Goal: Task Accomplishment & Management: Complete application form

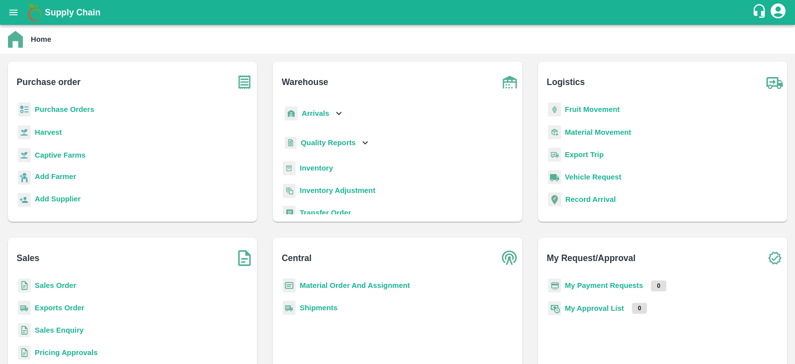
click at [77, 103] on div "Purchase Orders" at bounding box center [132, 113] width 233 height 22
click at [72, 109] on b "Purchase Orders" at bounding box center [65, 109] width 60 height 8
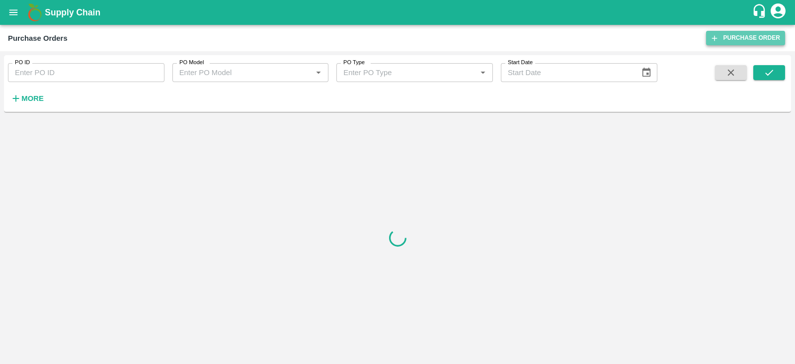
click at [741, 37] on link "Purchase Order" at bounding box center [745, 38] width 79 height 14
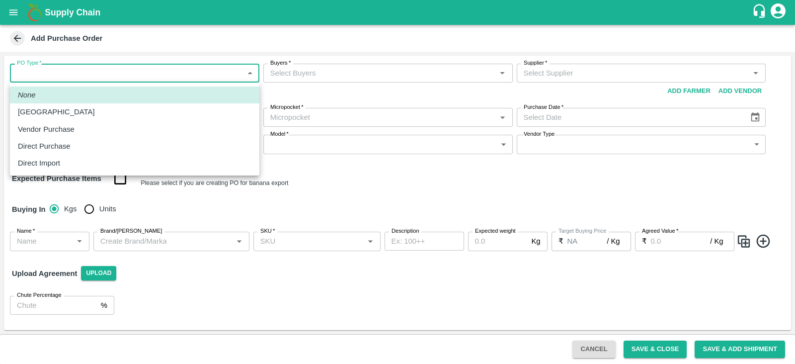
click at [205, 66] on body "Supply Chain Add Purchase Order PO Type   * ​ PO Type Buyers   * Buyers   * Sup…" at bounding box center [397, 182] width 795 height 364
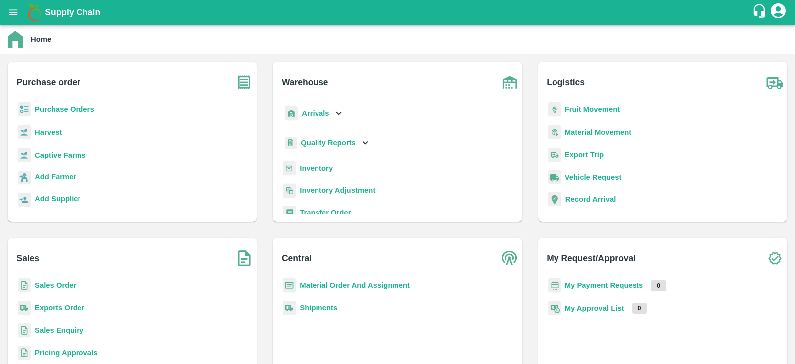
click at [60, 157] on b "Captive Farms" at bounding box center [60, 155] width 51 height 8
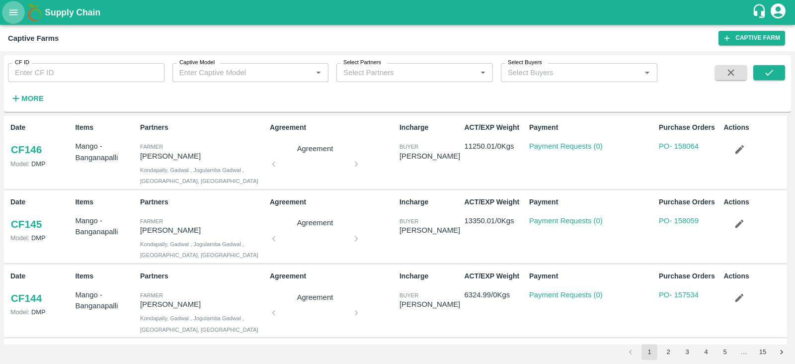
click at [15, 10] on icon "open drawer" at bounding box center [13, 11] width 8 height 5
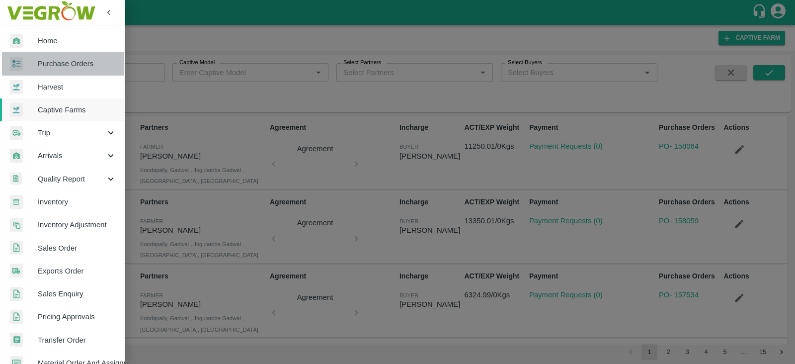
click at [71, 64] on span "Purchase Orders" at bounding box center [77, 63] width 79 height 11
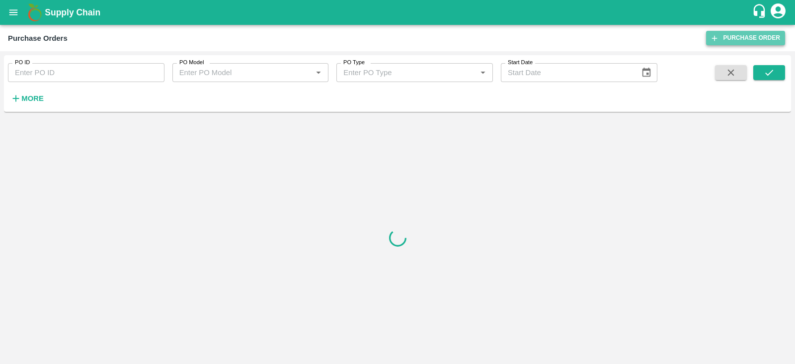
click at [757, 41] on link "Purchase Order" at bounding box center [745, 38] width 79 height 14
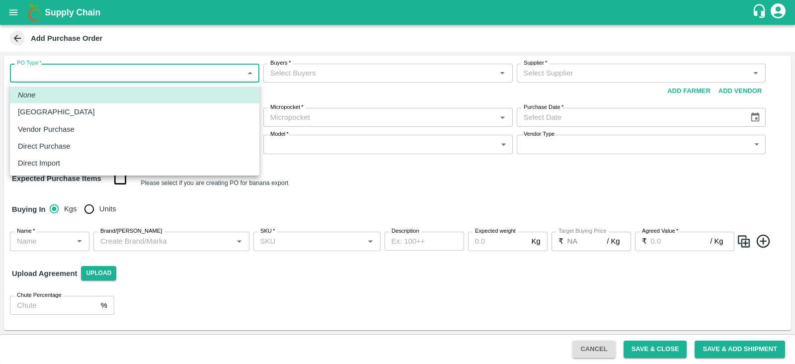
click at [144, 68] on body "Supply Chain Add Purchase Order PO Type   * ​ PO Type Buyers   * Buyers   * Sup…" at bounding box center [397, 182] width 795 height 364
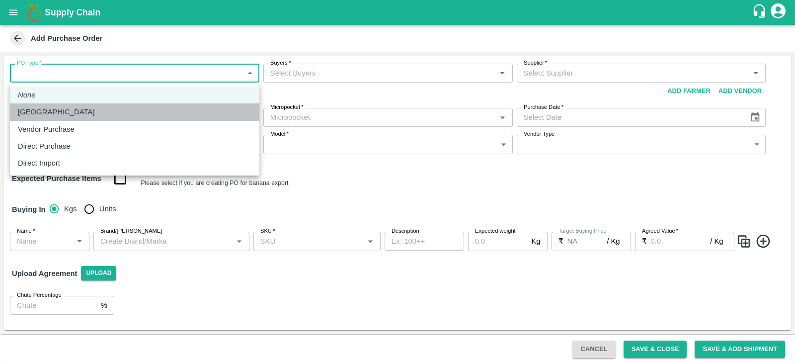
click at [77, 106] on div "[GEOGRAPHIC_DATA]" at bounding box center [135, 111] width 234 height 11
type input "1"
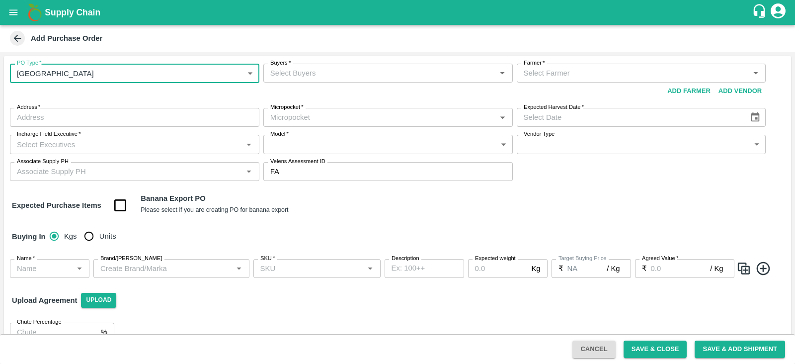
click at [380, 71] on input "Buyers   *" at bounding box center [379, 73] width 227 height 13
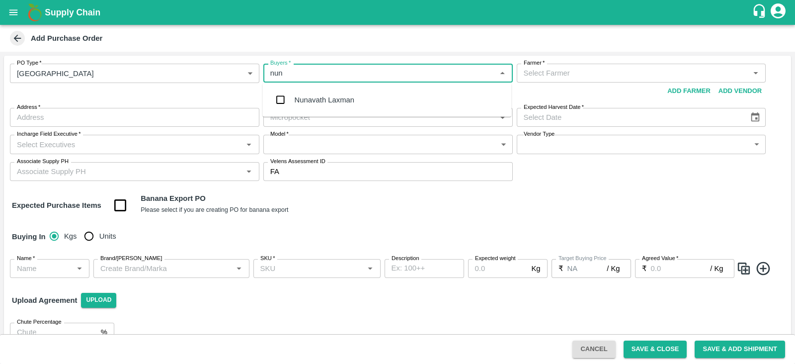
type input "nuna"
click at [345, 94] on div "Nunavath Laxman" at bounding box center [325, 99] width 60 height 11
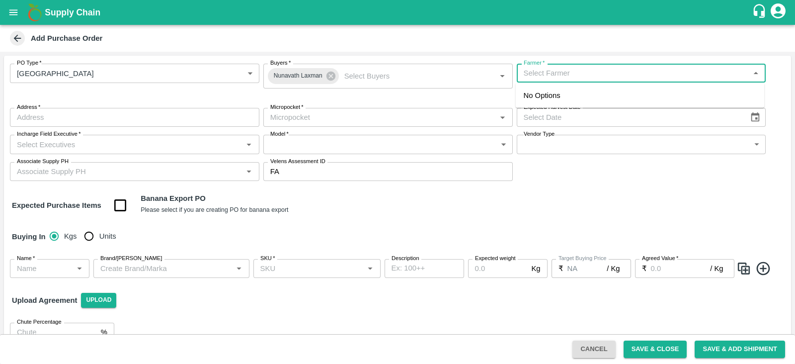
click at [613, 74] on input "Farmer   *" at bounding box center [633, 73] width 227 height 13
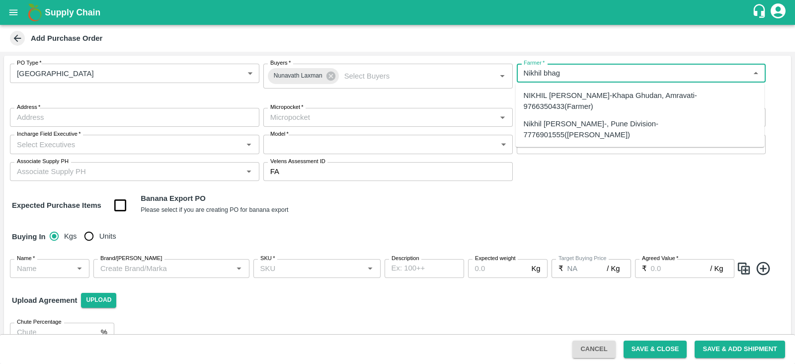
click at [594, 125] on div "Nikhil [PERSON_NAME]-, Pune Division-7776901555([PERSON_NAME])" at bounding box center [640, 129] width 233 height 22
type input "Nikhil [PERSON_NAME]-, Pune Division-7776901555([PERSON_NAME])"
type input ", Pune Division, , [GEOGRAPHIC_DATA]"
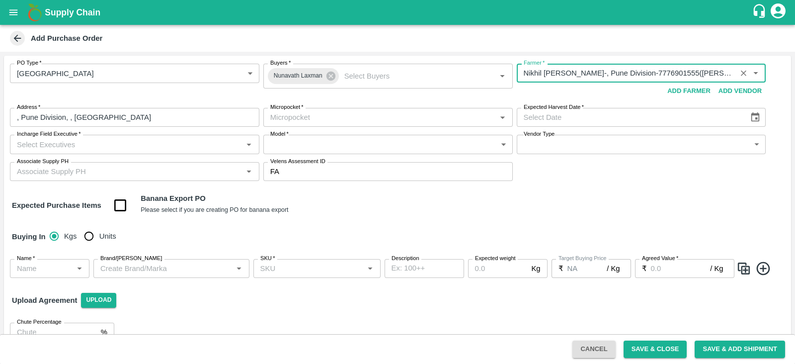
type input "Nikhil [PERSON_NAME]-, Pune Division-7776901555([PERSON_NAME])"
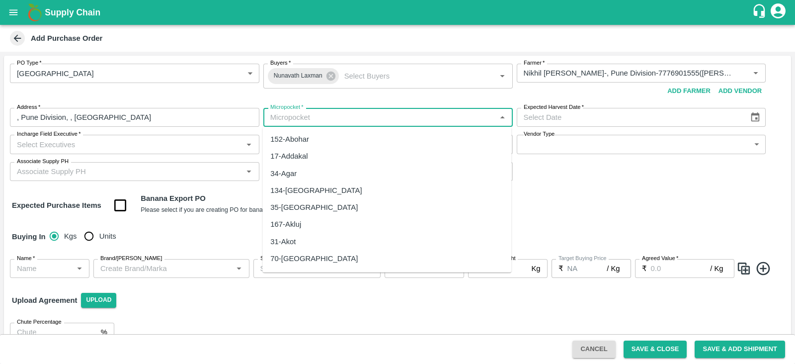
click at [344, 114] on input "Micropocket   *" at bounding box center [379, 117] width 227 height 13
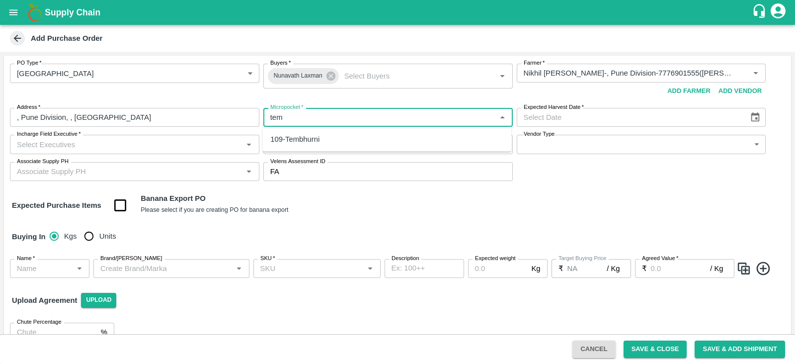
click at [308, 138] on div "109-Tembhurni" at bounding box center [294, 139] width 49 height 11
type input "109-Tembhurni"
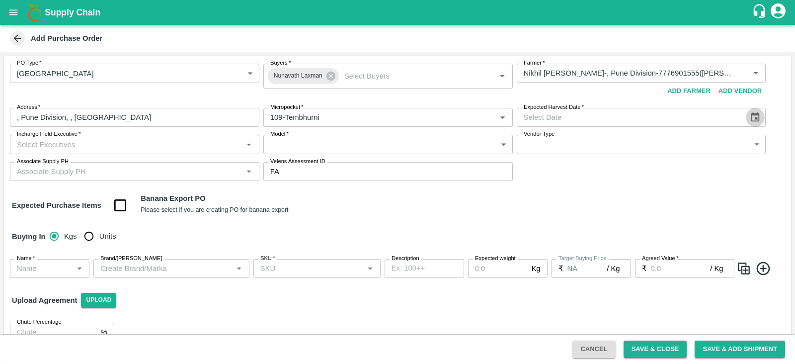
click at [751, 122] on icon "Choose date" at bounding box center [755, 117] width 11 height 11
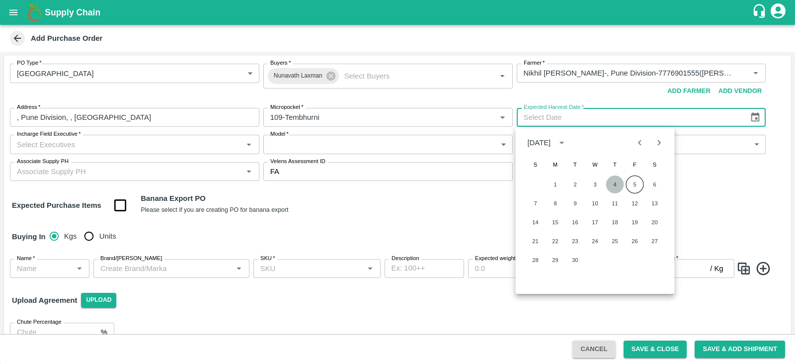
click at [611, 189] on button "4" at bounding box center [615, 184] width 18 height 18
type input "[DATE]"
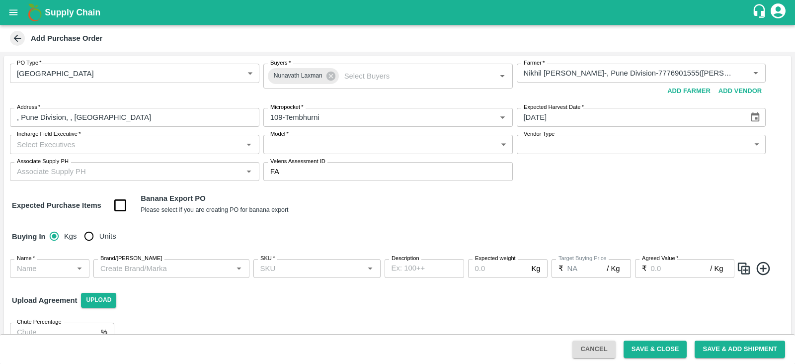
click at [156, 150] on input "Incharge Field Executive   *" at bounding box center [126, 144] width 227 height 13
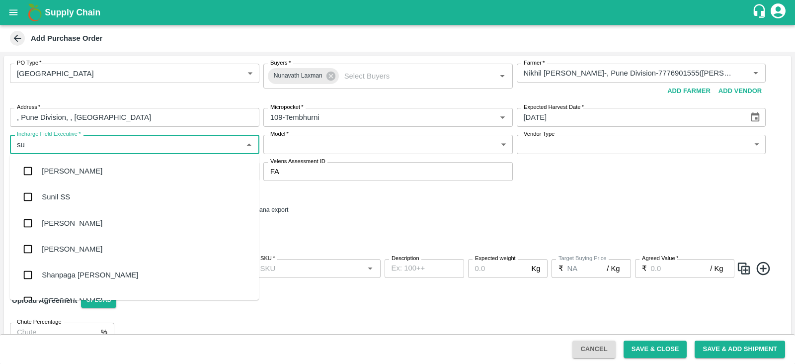
type input "s"
type input "lax"
click at [52, 246] on div "Nunavath Laxman" at bounding box center [72, 249] width 60 height 11
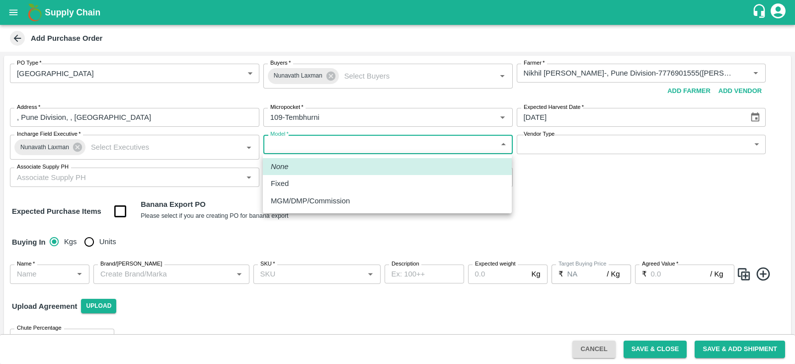
click at [343, 147] on body "Supply Chain Add Purchase Order PO Type   * Farm Gate 1 PO Type Buyers   * [PER…" at bounding box center [397, 182] width 795 height 364
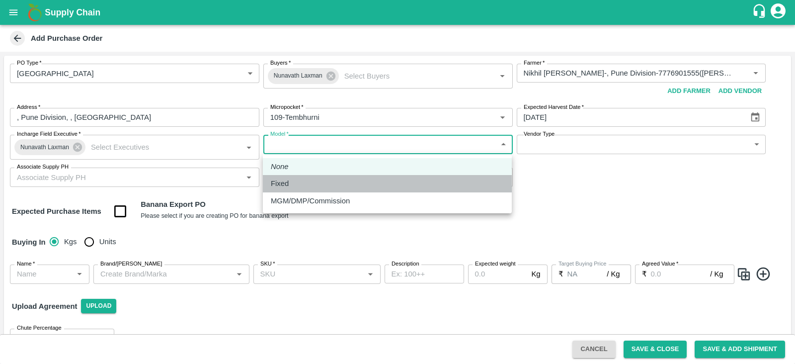
click at [306, 183] on div "Fixed" at bounding box center [387, 183] width 233 height 11
type input "Fixed"
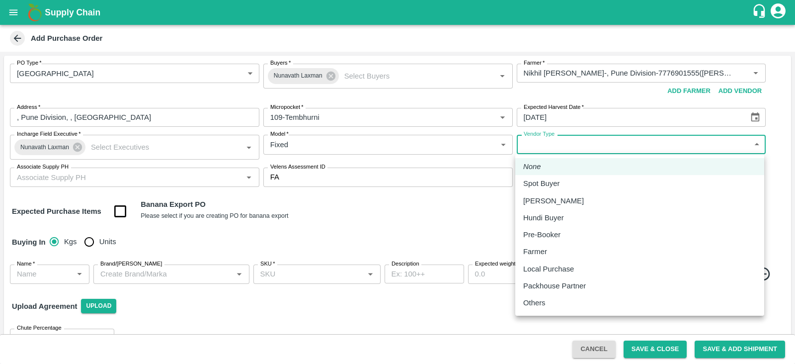
click at [567, 152] on body "Supply Chain Add Purchase Order PO Type   * Farm Gate 1 PO Type Buyers   * [PER…" at bounding box center [397, 182] width 795 height 364
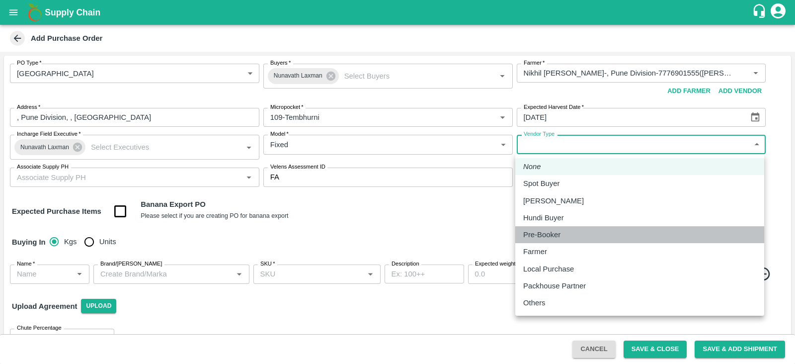
click at [563, 236] on div "Pre-Booker" at bounding box center [544, 234] width 42 height 11
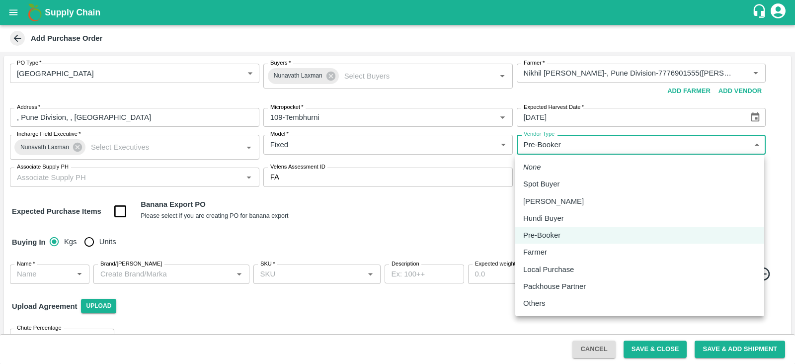
click at [579, 145] on body "Supply Chain Add Purchase Order PO Type   * Farm Gate 1 PO Type Buyers   * [PER…" at bounding box center [397, 182] width 795 height 364
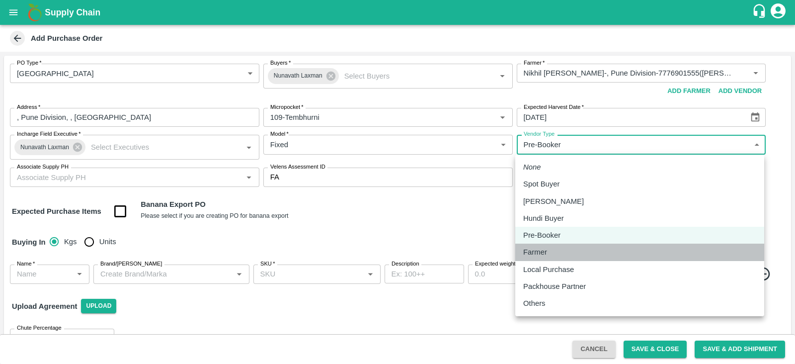
click at [549, 247] on div "Farmer" at bounding box center [537, 252] width 29 height 11
type input "FARMER"
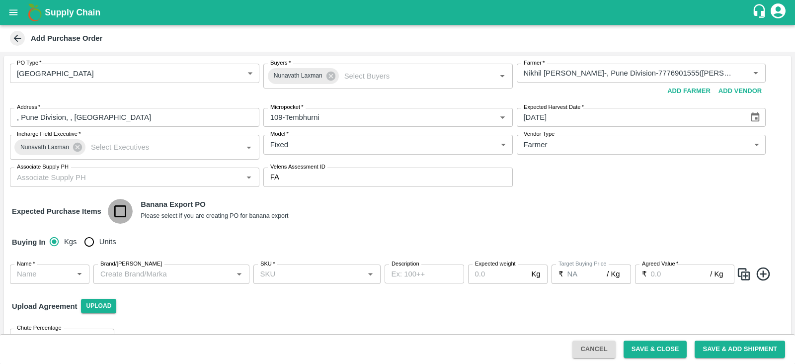
click at [124, 210] on input "checkbox" at bounding box center [120, 211] width 25 height 25
checkbox input "true"
type input "Banana Export"
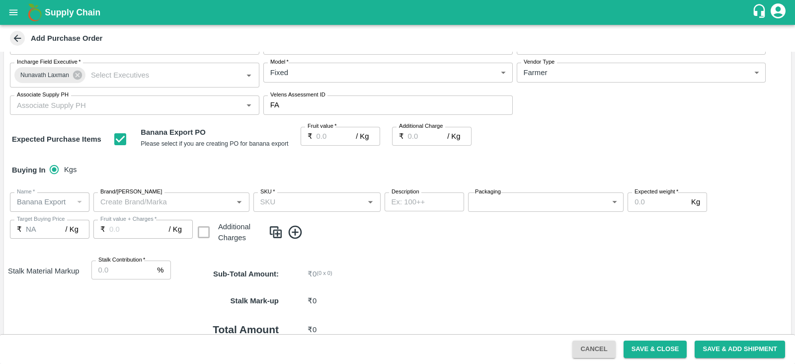
scroll to position [71, 0]
click at [339, 135] on input "Fruit value   *" at bounding box center [337, 137] width 40 height 19
type input "2"
type input "22"
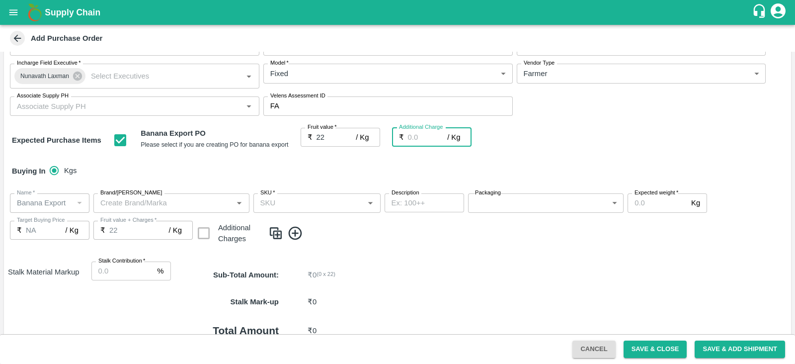
click at [419, 133] on input "Additional Charge" at bounding box center [428, 137] width 40 height 19
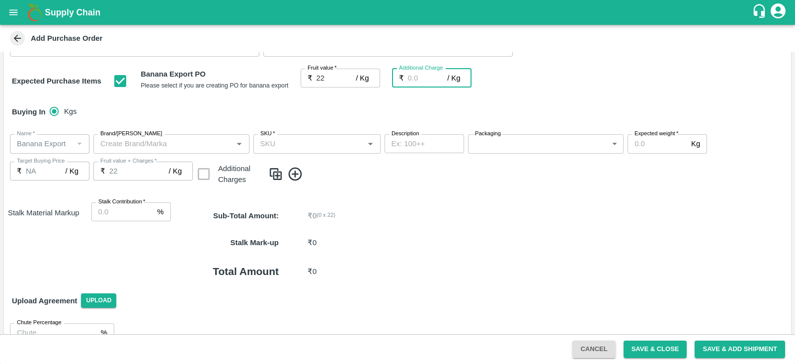
scroll to position [133, 0]
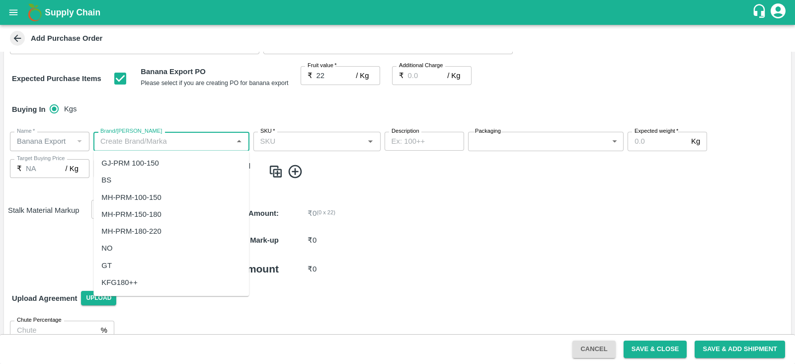
click at [168, 141] on input "Brand/[PERSON_NAME]" at bounding box center [163, 141] width 134 height 13
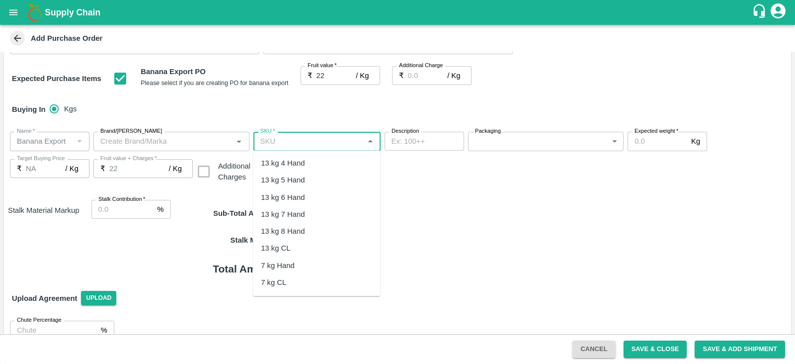
click at [294, 147] on input "SKU   *" at bounding box center [309, 141] width 105 height 13
click at [315, 166] on div "13 kg M N-CHL 4 Hand" at bounding box center [299, 163] width 77 height 11
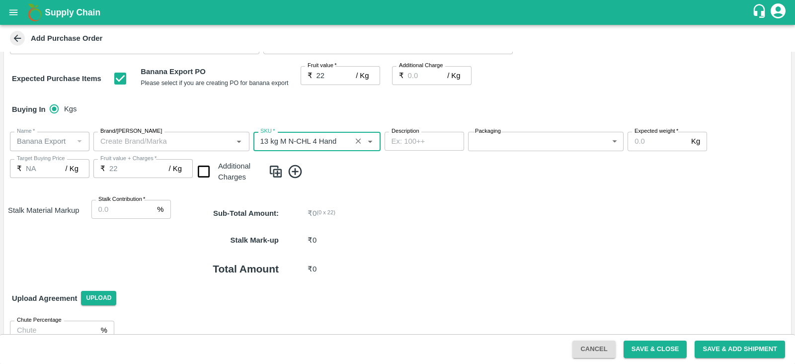
type input "13 kg M N-CHL 4 Hand"
click at [493, 134] on label "Packaging" at bounding box center [488, 131] width 26 height 8
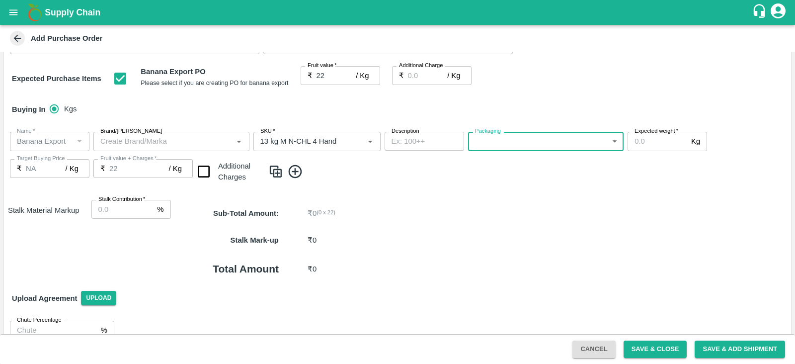
click at [491, 138] on body "Supply Chain Add Purchase Order PO Type   * Farm Gate 1 PO Type Buyers   * [PER…" at bounding box center [397, 182] width 795 height 364
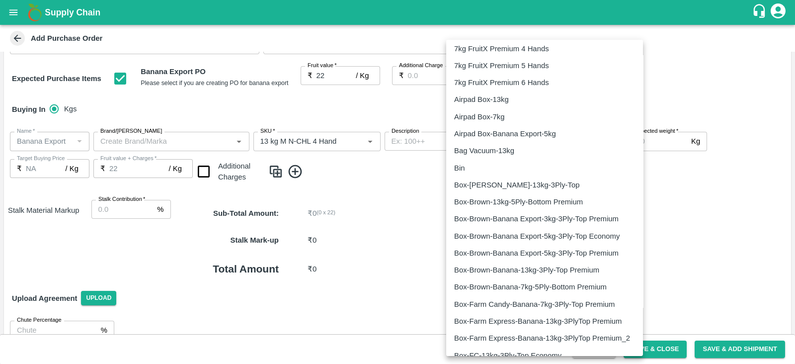
scroll to position [1599, 0]
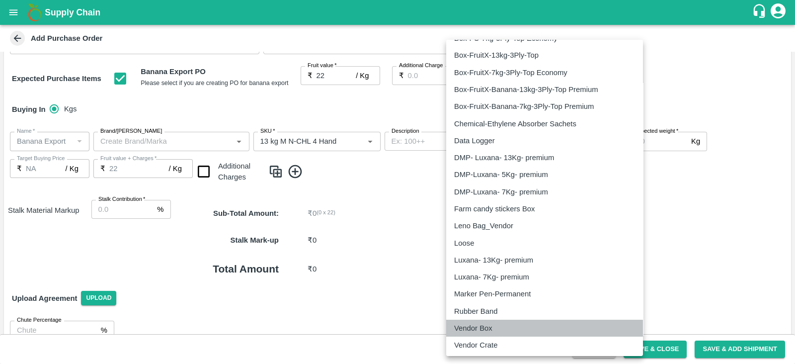
click at [467, 323] on p "Vendor Box" at bounding box center [473, 328] width 38 height 11
type input "276"
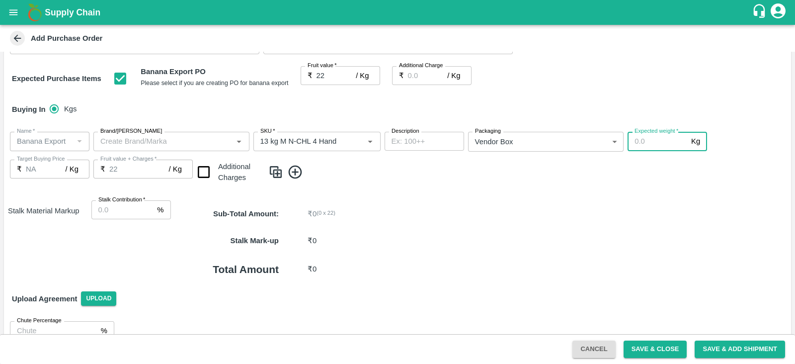
click at [663, 140] on input "Expected weight   *" at bounding box center [658, 141] width 60 height 19
type input "13"
click at [400, 177] on span at bounding box center [527, 172] width 519 height 16
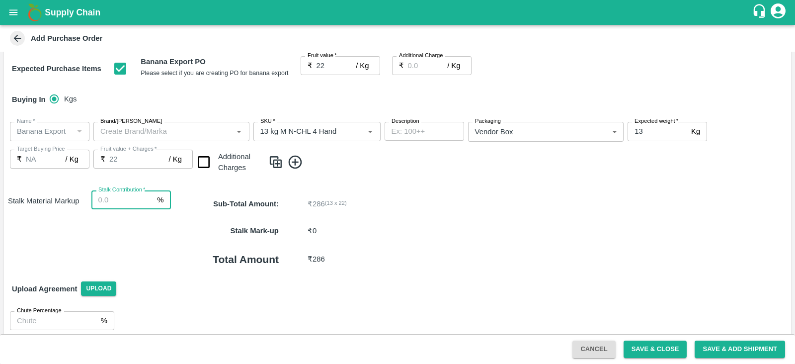
click at [118, 201] on input "Stalk Contribution   *" at bounding box center [122, 199] width 62 height 19
type input "8"
click at [411, 218] on div "Stalk Mark-up ₹ 22.88 ( 8 %X 13 X 22 )" at bounding box center [481, 230] width 620 height 27
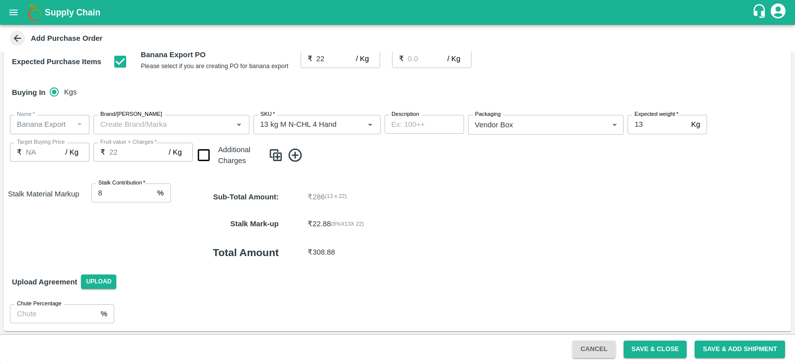
click at [699, 222] on div "Stalk Mark-up ₹ 22.88 ( 8 %X 13 X 22 )" at bounding box center [481, 223] width 620 height 27
